Goal: Task Accomplishment & Management: Use online tool/utility

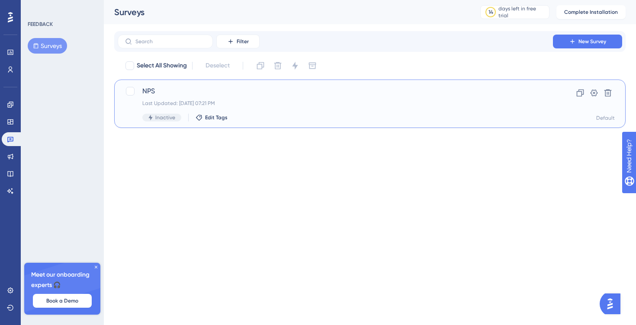
click at [189, 104] on div "Last Updated: [DATE] 07:21 PM" at bounding box center [335, 103] width 386 height 7
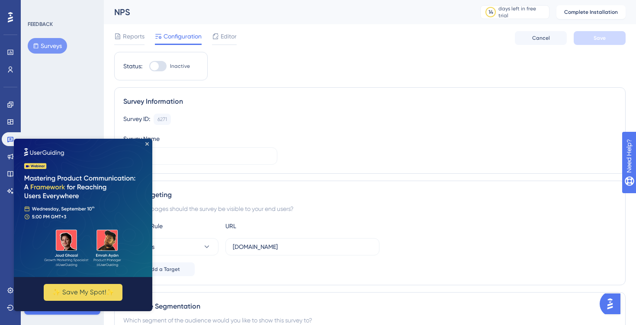
click at [144, 143] on img at bounding box center [83, 208] width 138 height 138
click at [236, 33] on span "Editor" at bounding box center [229, 36] width 16 height 10
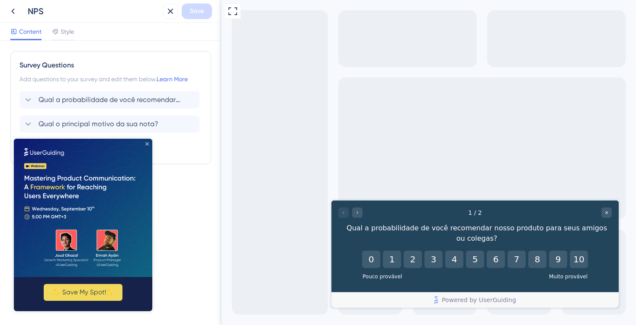
click at [147, 143] on icon "Close Preview" at bounding box center [146, 143] width 3 height 3
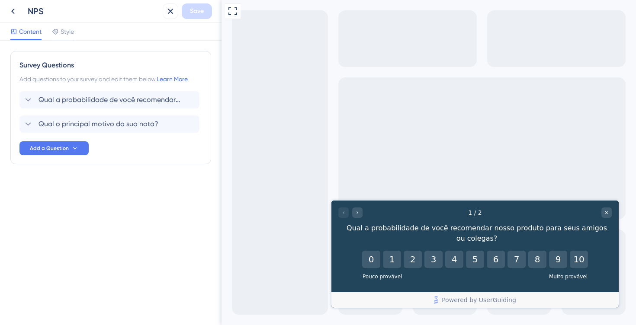
click at [64, 90] on div "Survey Questions Add questions to your survey and edit them below. Learn More Q…" at bounding box center [110, 107] width 201 height 113
click at [72, 99] on span "Qual a probabilidade de você recomendar nosso produto para seus amigos ou coleg…" at bounding box center [109, 100] width 143 height 10
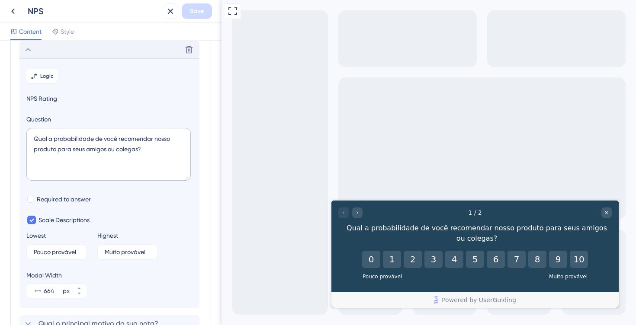
scroll to position [51, 0]
click at [158, 138] on textarea "Qual a probabilidade de você recomendar nosso produto para seus amigos ou coleg…" at bounding box center [108, 154] width 164 height 53
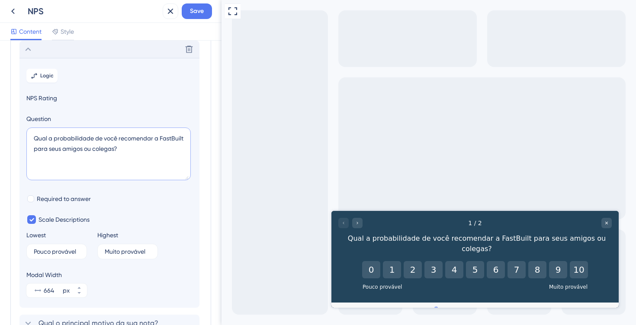
type textarea "Qual a probabilidade de você recomendar a FastBuilt para seus amigos ou colegas?"
click at [162, 115] on label "Question" at bounding box center [109, 119] width 166 height 10
click at [355, 220] on div "Go to Question 2" at bounding box center [357, 223] width 10 height 10
